Goal: Browse casually: Explore the website without a specific task or goal

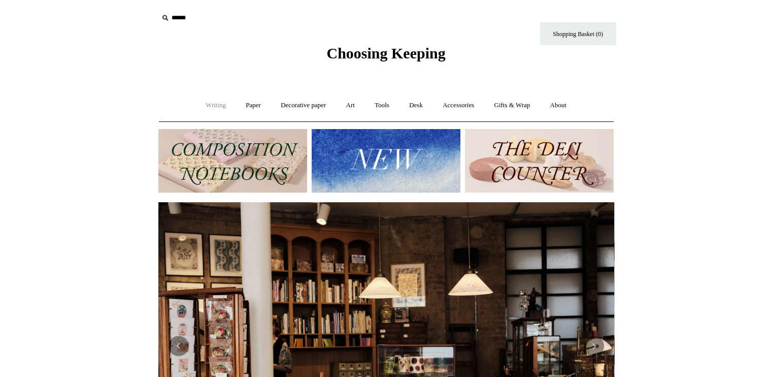
click at [209, 104] on link "Writing +" at bounding box center [216, 105] width 39 height 27
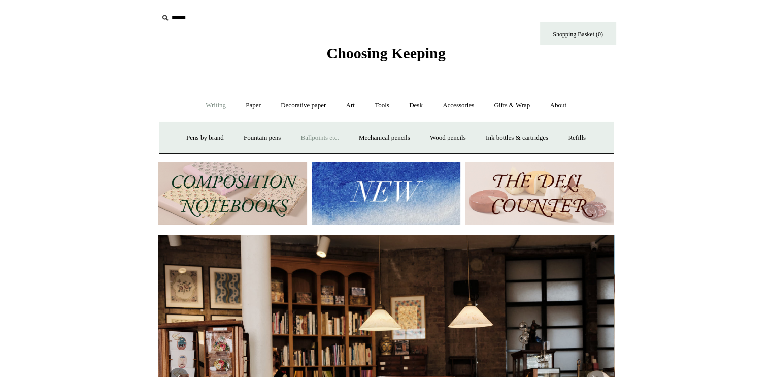
click at [320, 131] on link "Ballpoints etc. +" at bounding box center [320, 137] width 56 height 27
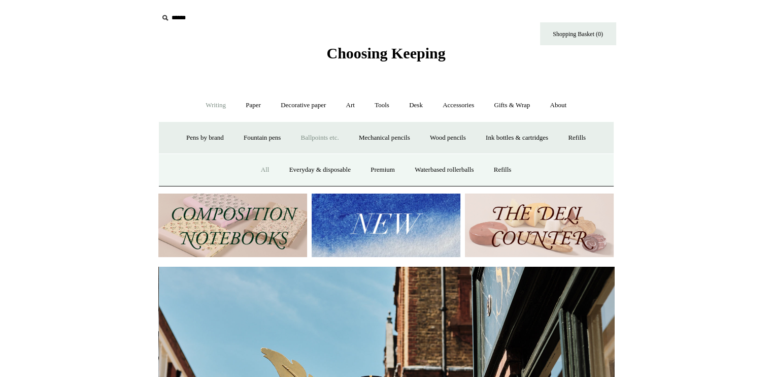
scroll to position [0, 456]
click at [259, 169] on link "All" at bounding box center [265, 169] width 27 height 27
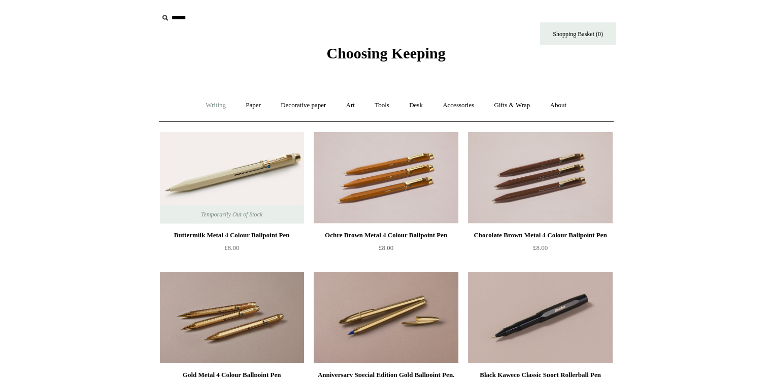
click at [211, 103] on link "Writing +" at bounding box center [216, 105] width 39 height 27
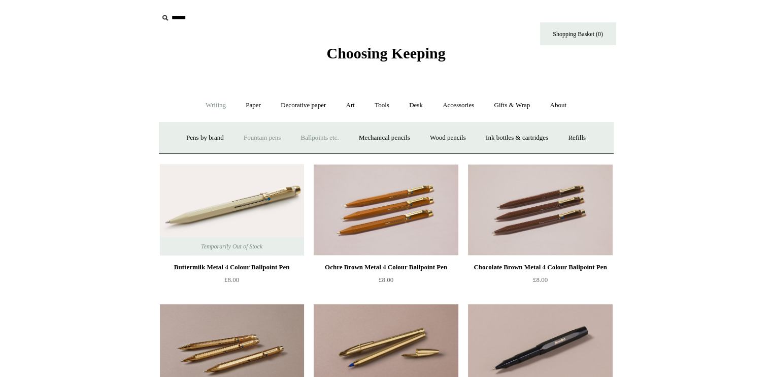
click at [258, 136] on link "Fountain pens +" at bounding box center [262, 137] width 55 height 27
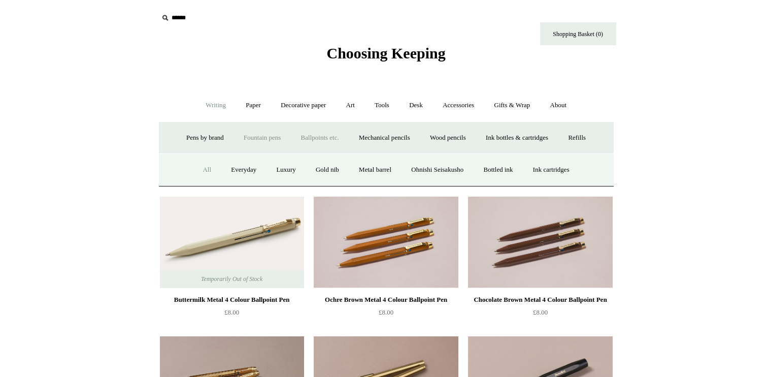
click at [201, 166] on link "All" at bounding box center [206, 169] width 27 height 27
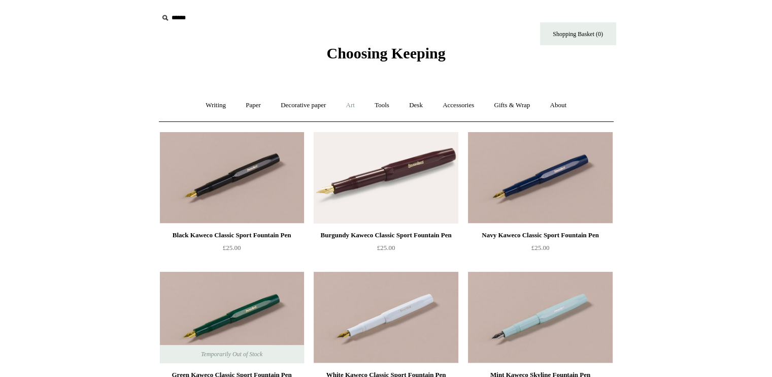
click at [362, 106] on link "Art +" at bounding box center [350, 105] width 27 height 27
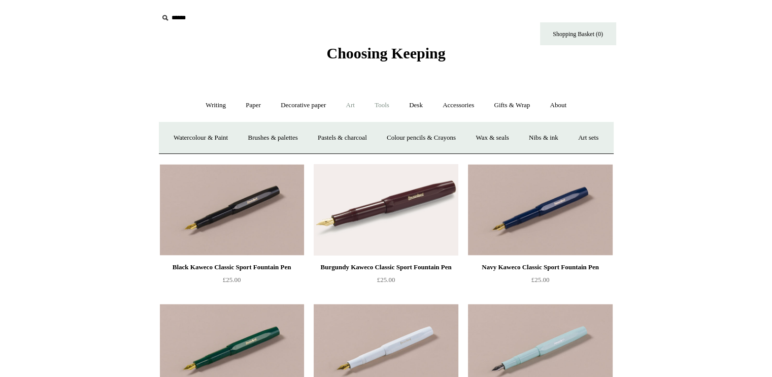
click at [391, 101] on link "Tools +" at bounding box center [382, 105] width 33 height 27
click at [459, 106] on link "Accessories +" at bounding box center [459, 105] width 50 height 27
click at [276, 136] on link "Pen cases" at bounding box center [274, 137] width 44 height 27
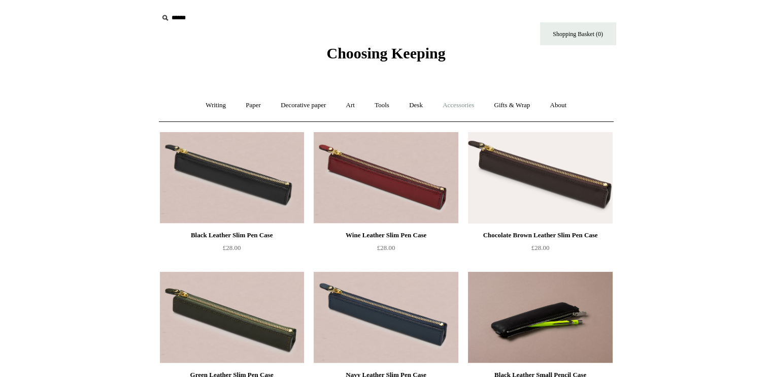
click at [472, 109] on link "Accessories +" at bounding box center [459, 105] width 50 height 27
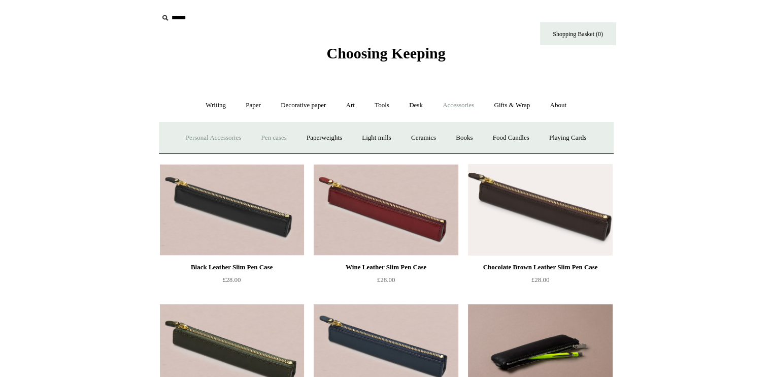
click at [203, 136] on link "Personal Accessories +" at bounding box center [214, 137] width 74 height 27
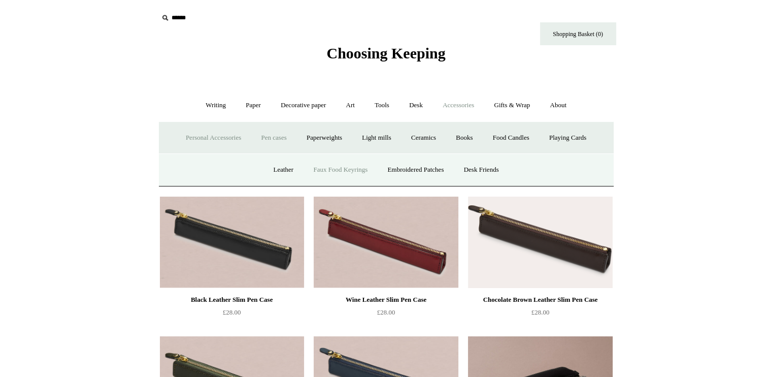
click at [311, 170] on link "Faux Food Keyrings" at bounding box center [340, 169] width 73 height 27
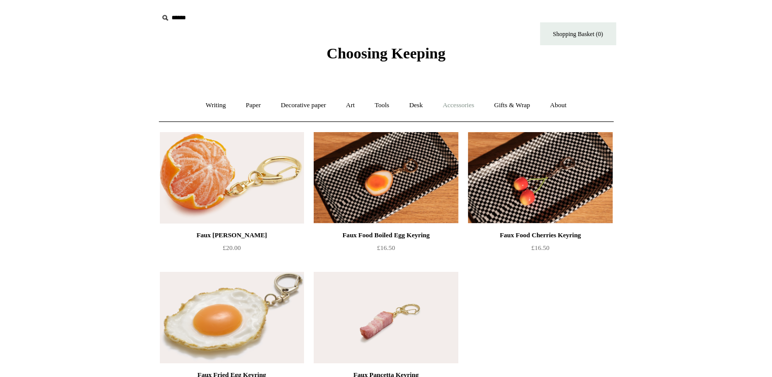
click at [467, 99] on link "Accessories +" at bounding box center [459, 105] width 50 height 27
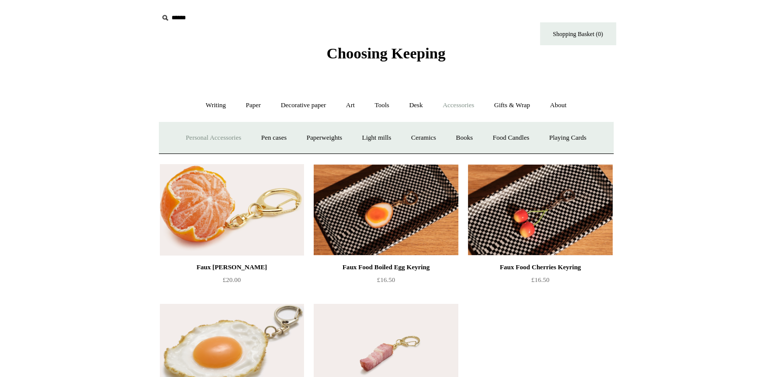
click at [212, 143] on link "Personal Accessories +" at bounding box center [214, 137] width 74 height 27
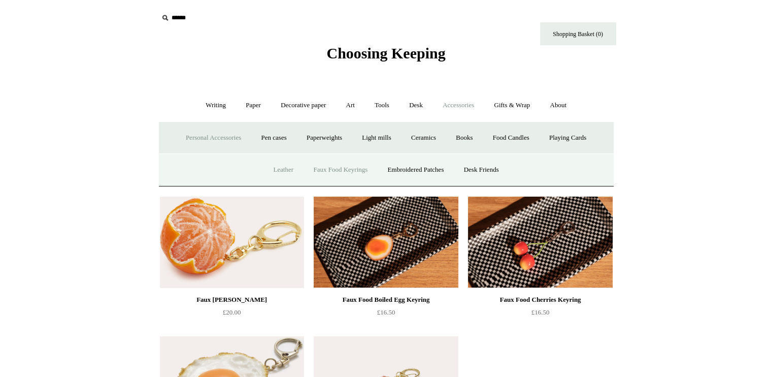
click at [274, 168] on link "Leather" at bounding box center [283, 169] width 39 height 27
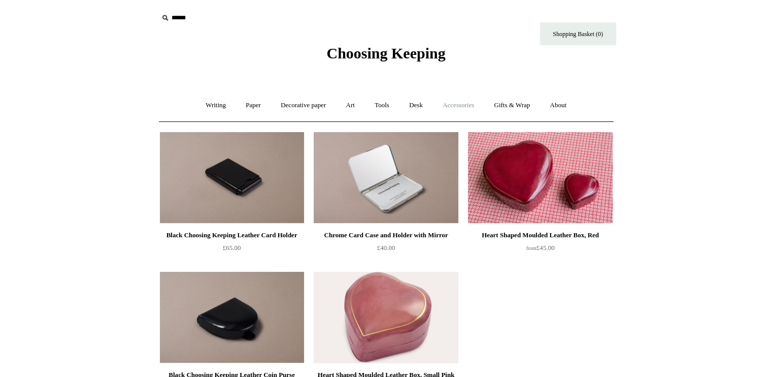
click at [466, 101] on link "Accessories +" at bounding box center [459, 105] width 50 height 27
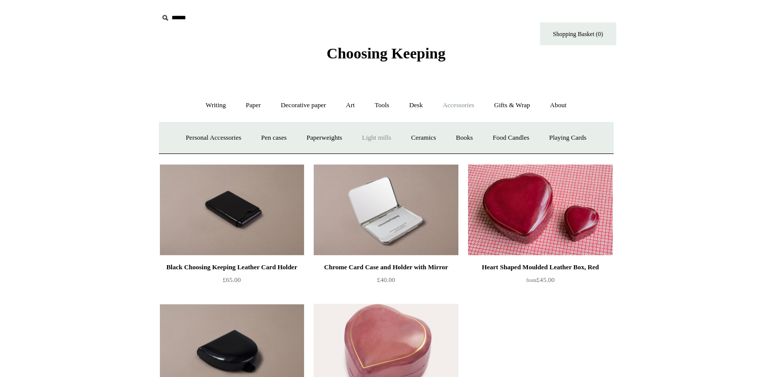
click at [370, 140] on link "Light mills" at bounding box center [376, 137] width 47 height 27
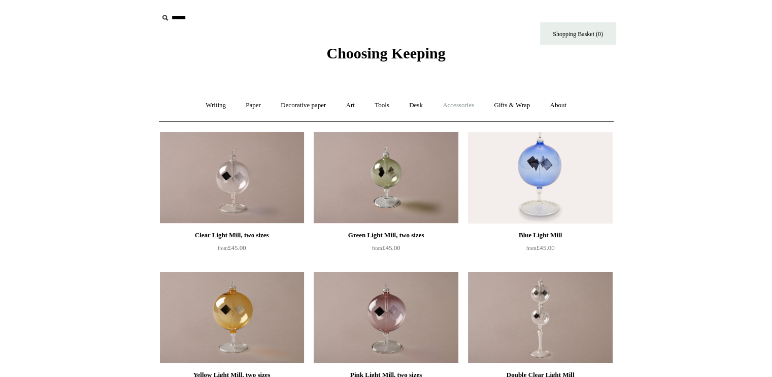
click at [461, 105] on link "Accessories +" at bounding box center [459, 105] width 50 height 27
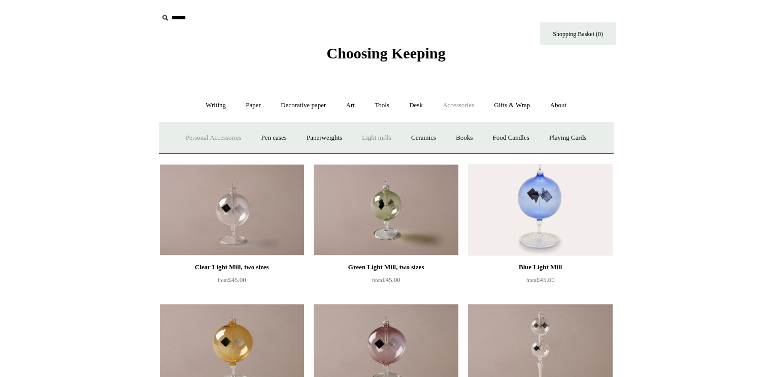
click at [209, 136] on link "Personal Accessories +" at bounding box center [214, 137] width 74 height 27
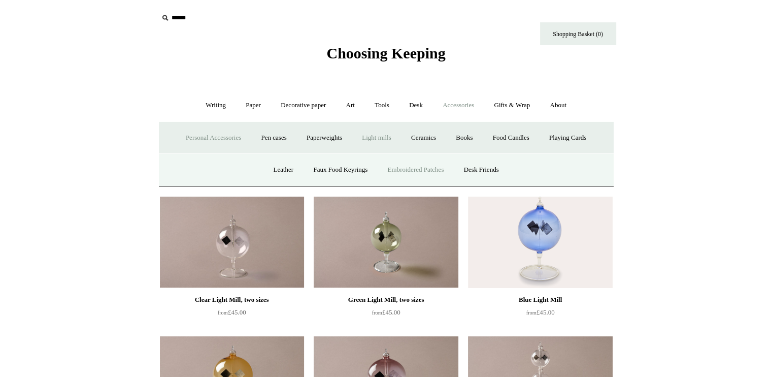
click at [431, 166] on link "Embroidered Patches" at bounding box center [416, 169] width 75 height 27
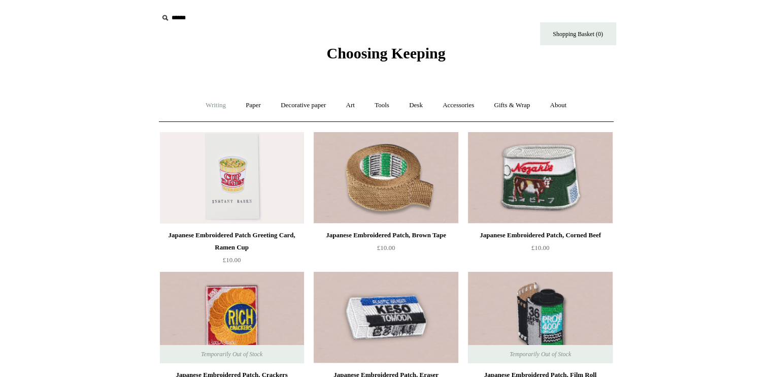
click at [211, 107] on link "Writing +" at bounding box center [216, 105] width 39 height 27
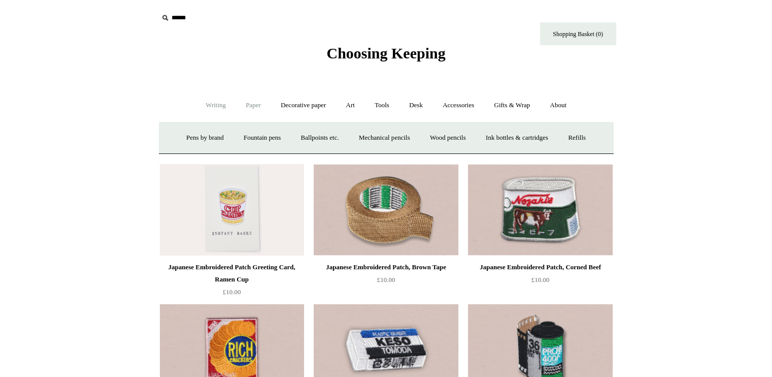
click at [252, 104] on link "Paper +" at bounding box center [254, 105] width 34 height 27
click at [228, 140] on link "Notebooks +" at bounding box center [244, 137] width 47 height 27
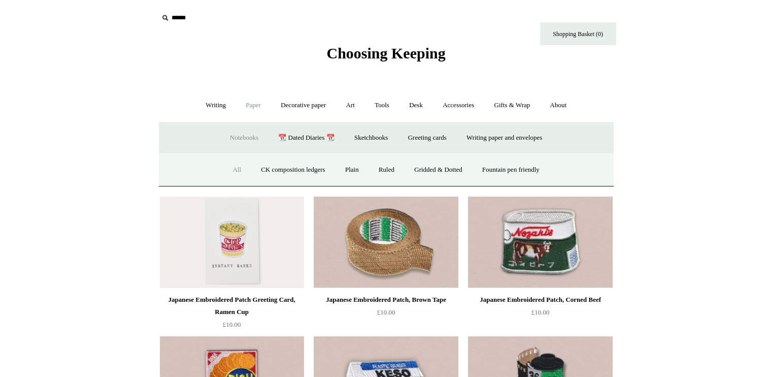
click at [229, 161] on link "All" at bounding box center [236, 169] width 27 height 27
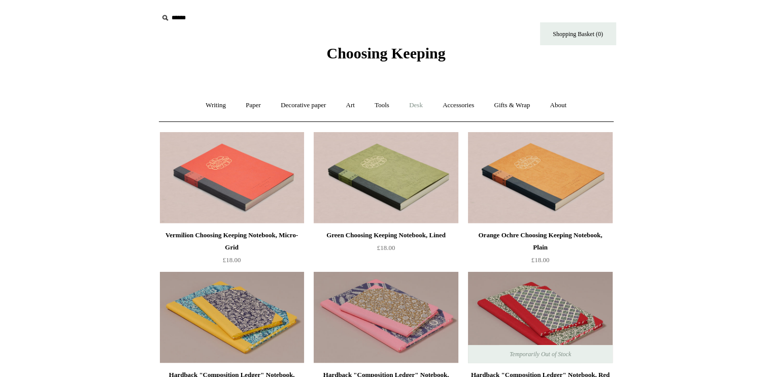
click at [411, 107] on link "Desk +" at bounding box center [416, 105] width 32 height 27
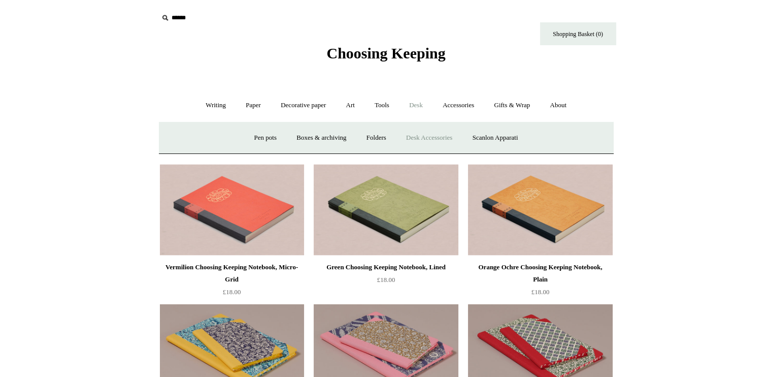
click at [439, 138] on link "Desk Accessories" at bounding box center [429, 137] width 64 height 27
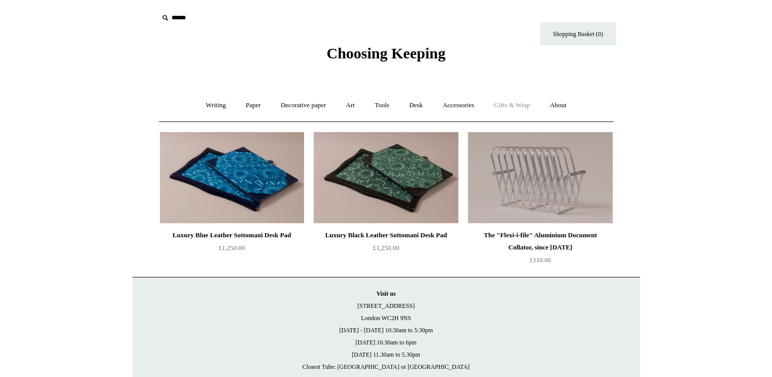
click at [504, 104] on link "Gifts & Wrap +" at bounding box center [512, 105] width 54 height 27
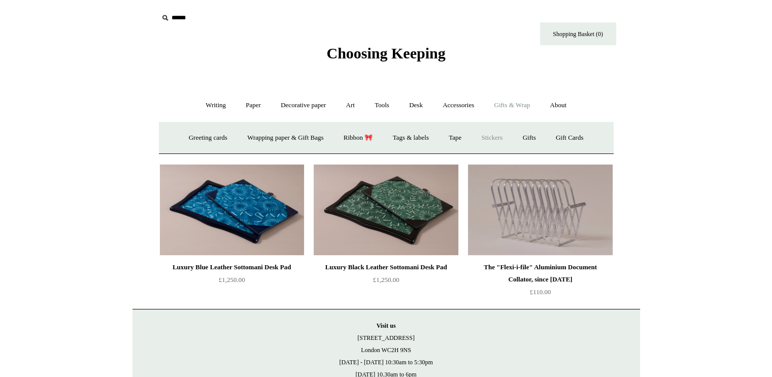
click at [493, 135] on link "Stickers" at bounding box center [492, 137] width 40 height 27
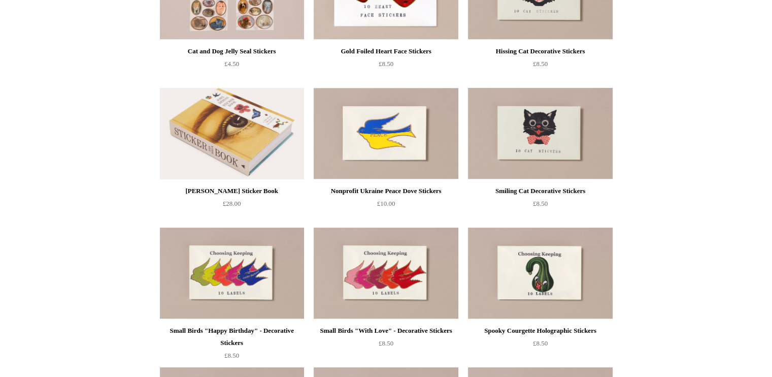
scroll to position [184, 0]
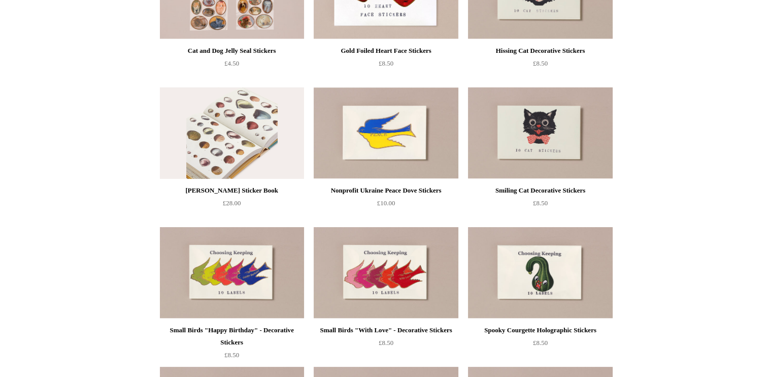
click at [201, 134] on img at bounding box center [232, 132] width 144 height 91
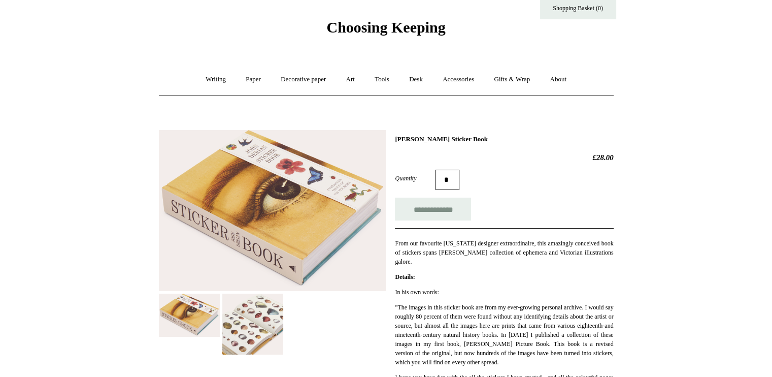
scroll to position [20, 0]
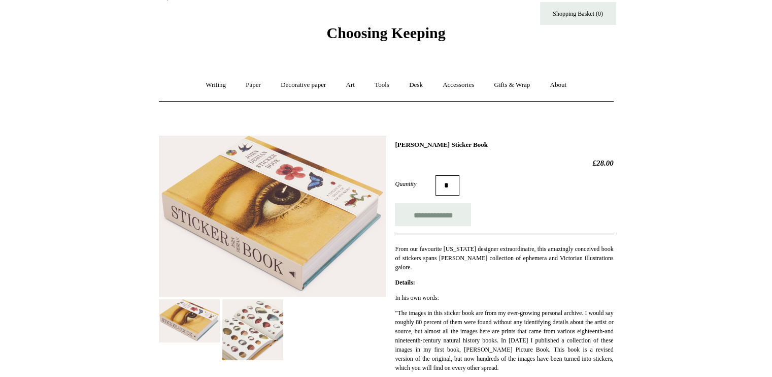
click at [248, 322] on img at bounding box center [252, 329] width 61 height 61
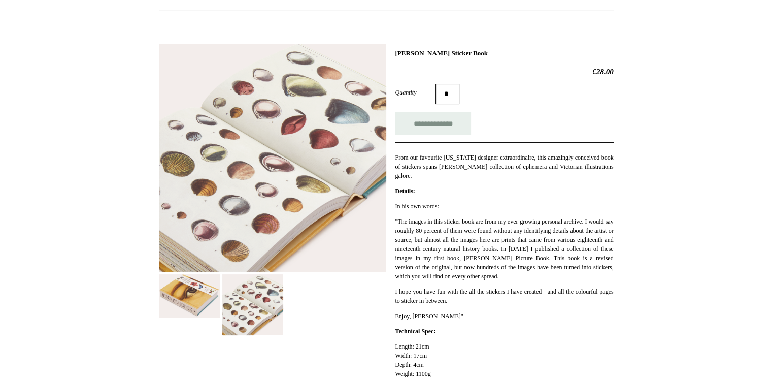
scroll to position [120, 0]
